Goal: Find specific page/section: Find specific page/section

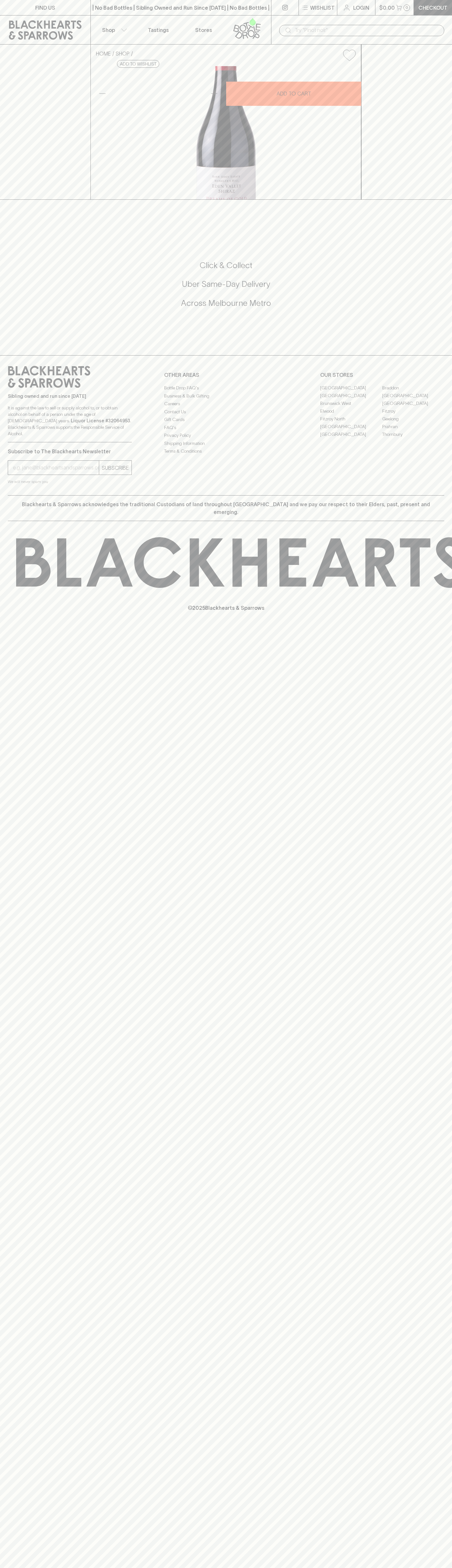
click at [351, 422] on link "Fitzroy North" at bounding box center [351, 419] width 62 height 8
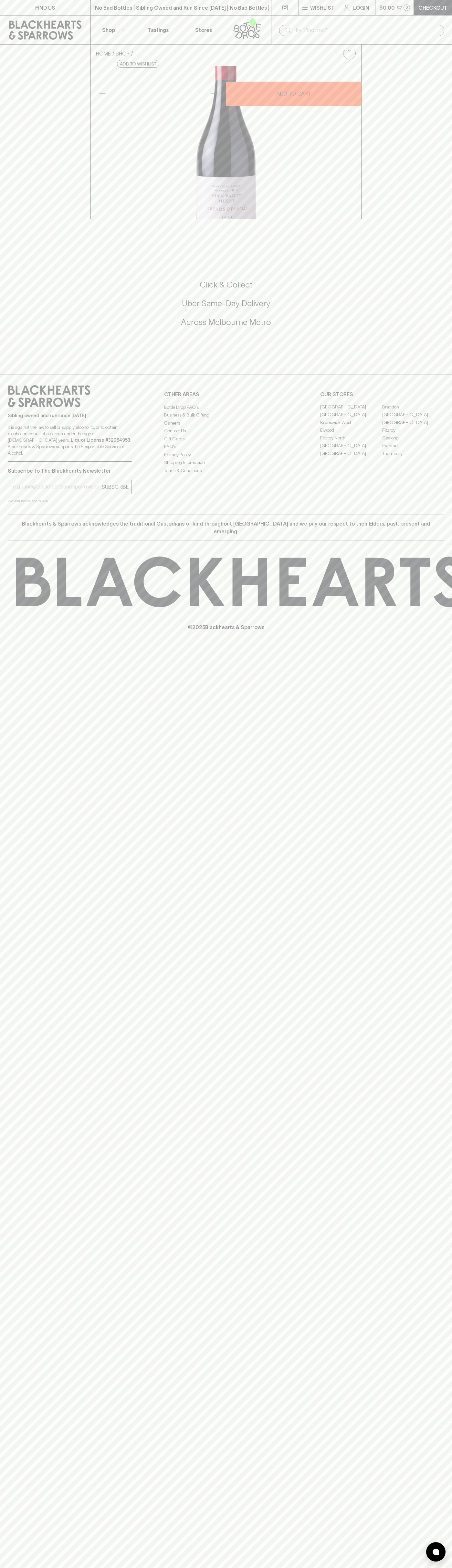
click at [195, 30] on p "Stores" at bounding box center [203, 30] width 17 height 8
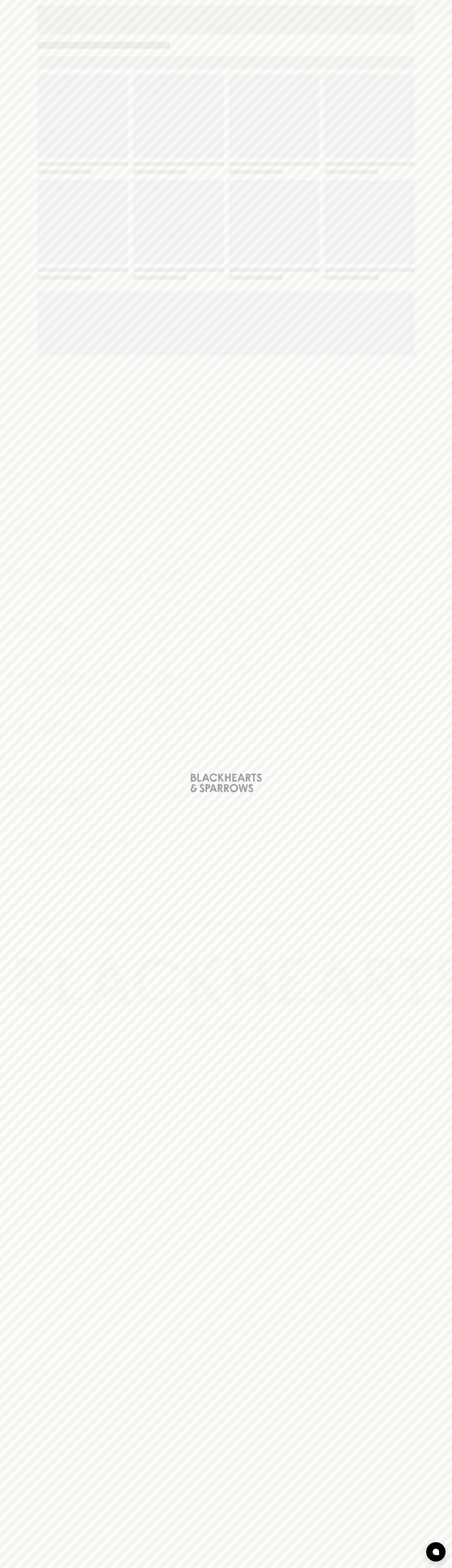
click at [6, 1567] on html "⠀ ⠀ Wishlist Login $0.00 0 Checkout Shop ​ ​ Abbotsford View Store Details 247 …" at bounding box center [226, 784] width 452 height 1568
click at [5, 113] on div "Loading" at bounding box center [226, 784] width 452 height 1568
